Goal: Find contact information: Find contact information

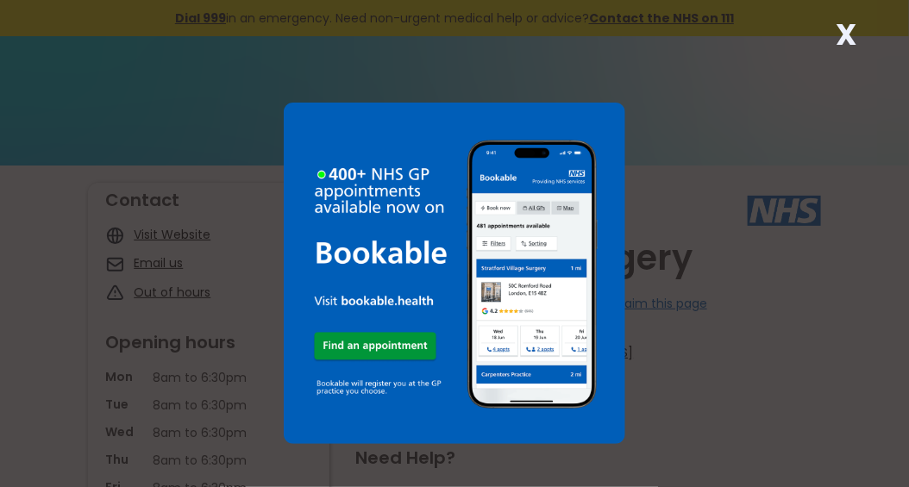
click at [684, 58] on div "X" at bounding box center [454, 243] width 909 height 487
click at [848, 28] on strong "X" at bounding box center [846, 34] width 21 height 41
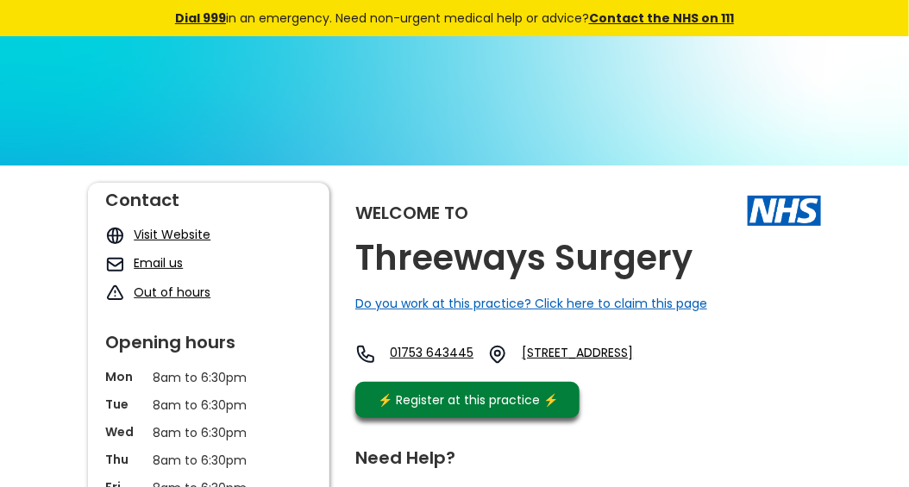
click at [848, 28] on div "Dial 999 in an emergency. Need non-urgent medical help or advice? Contact the N…" at bounding box center [454, 18] width 811 height 36
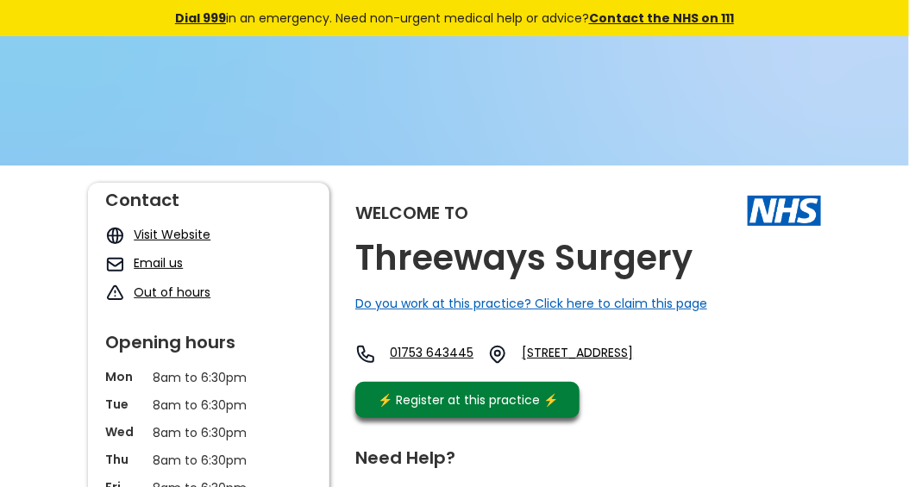
drag, startPoint x: 848, startPoint y: 28, endPoint x: 407, endPoint y: -64, distance: 450.2
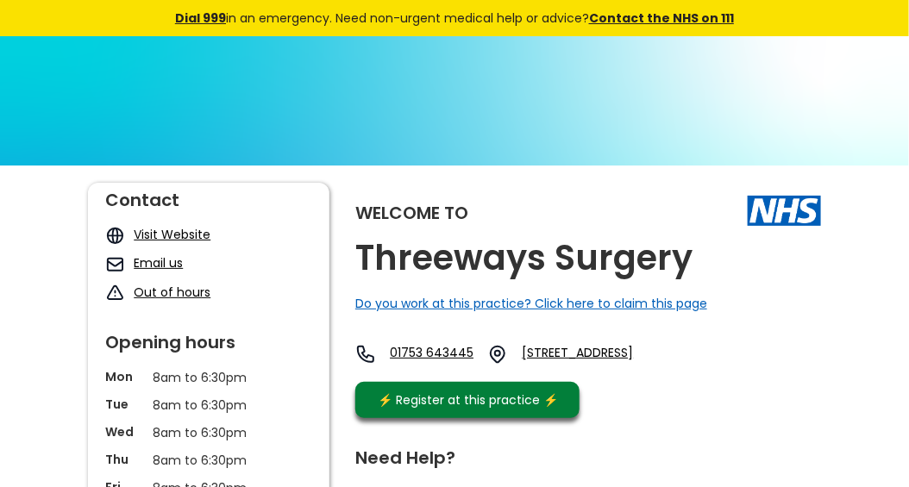
click at [132, 264] on div at bounding box center [115, 264] width 37 height 20
click at [135, 264] on link "Email us" at bounding box center [158, 262] width 49 height 17
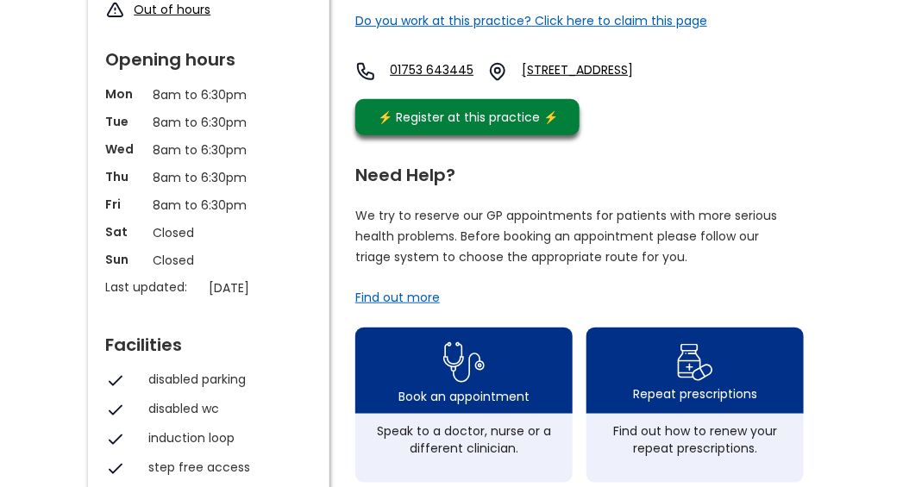
scroll to position [197, 0]
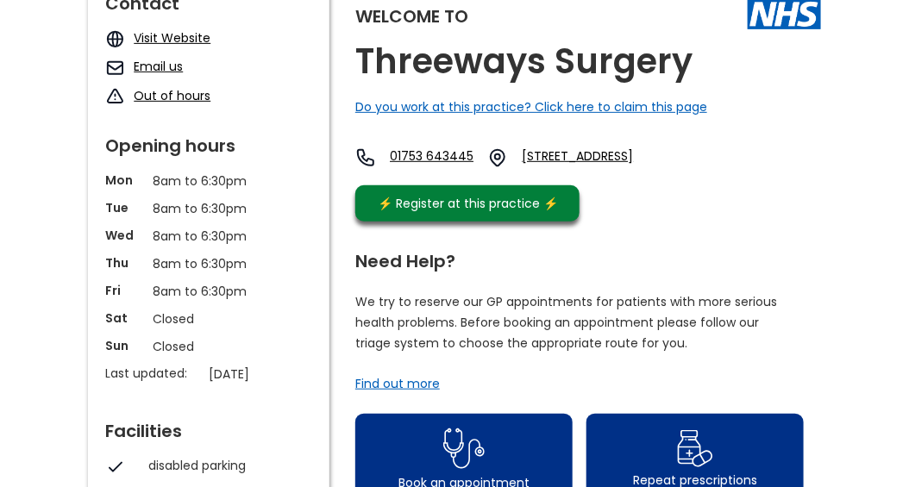
click at [128, 68] on div at bounding box center [115, 68] width 37 height 20
click at [138, 68] on link "Email us" at bounding box center [158, 66] width 49 height 17
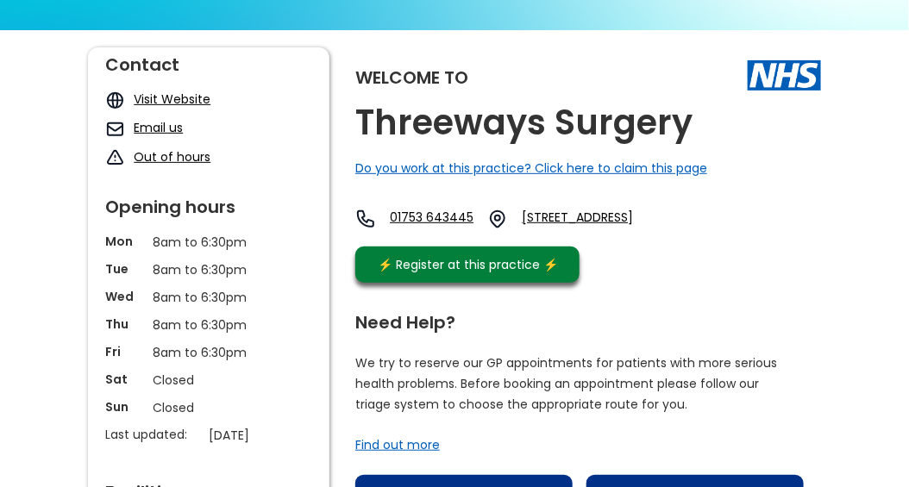
scroll to position [110, 0]
